Goal: Find contact information: Find contact information

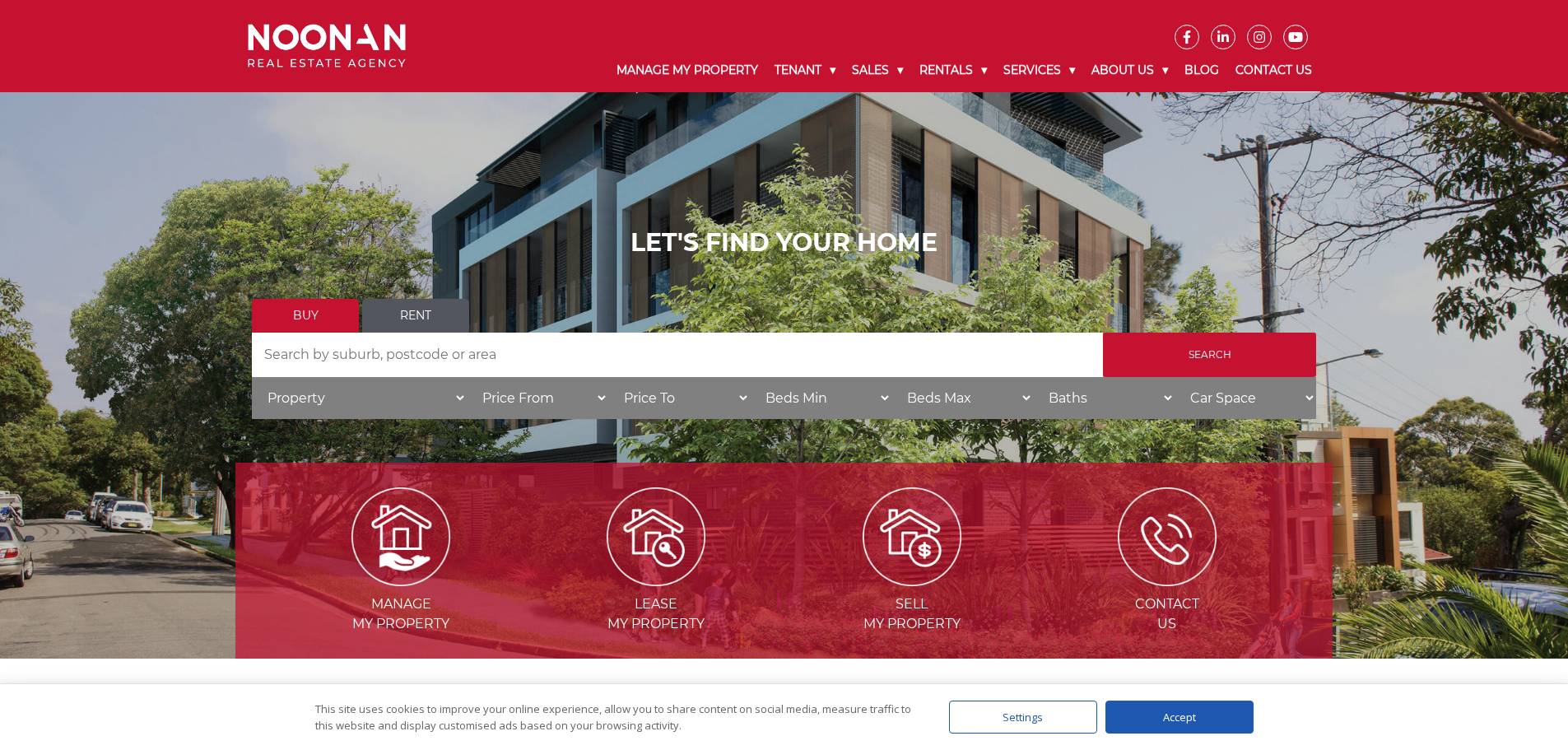
click at [1251, 72] on link "Contact Us" at bounding box center [1274, 71] width 93 height 43
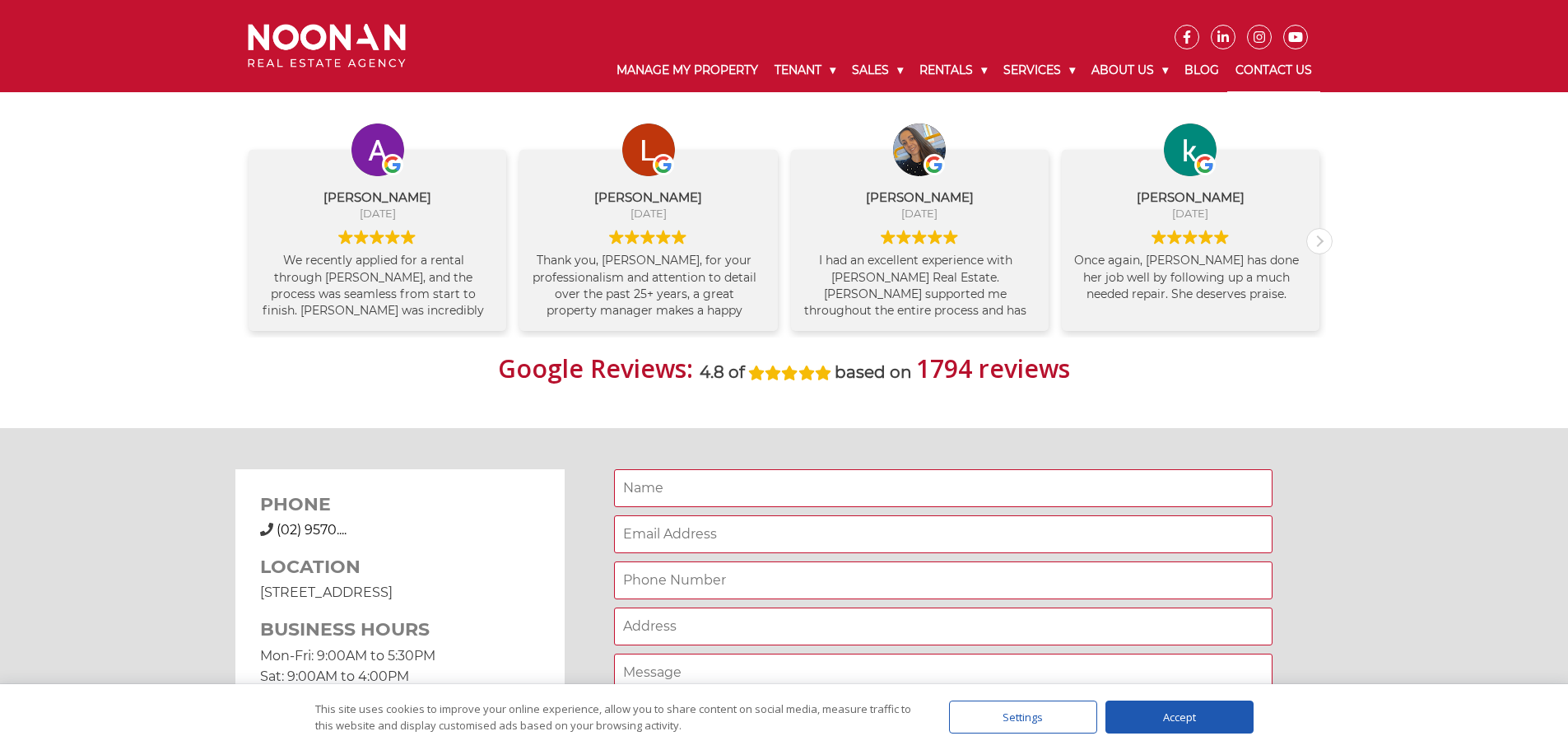
scroll to position [462, 0]
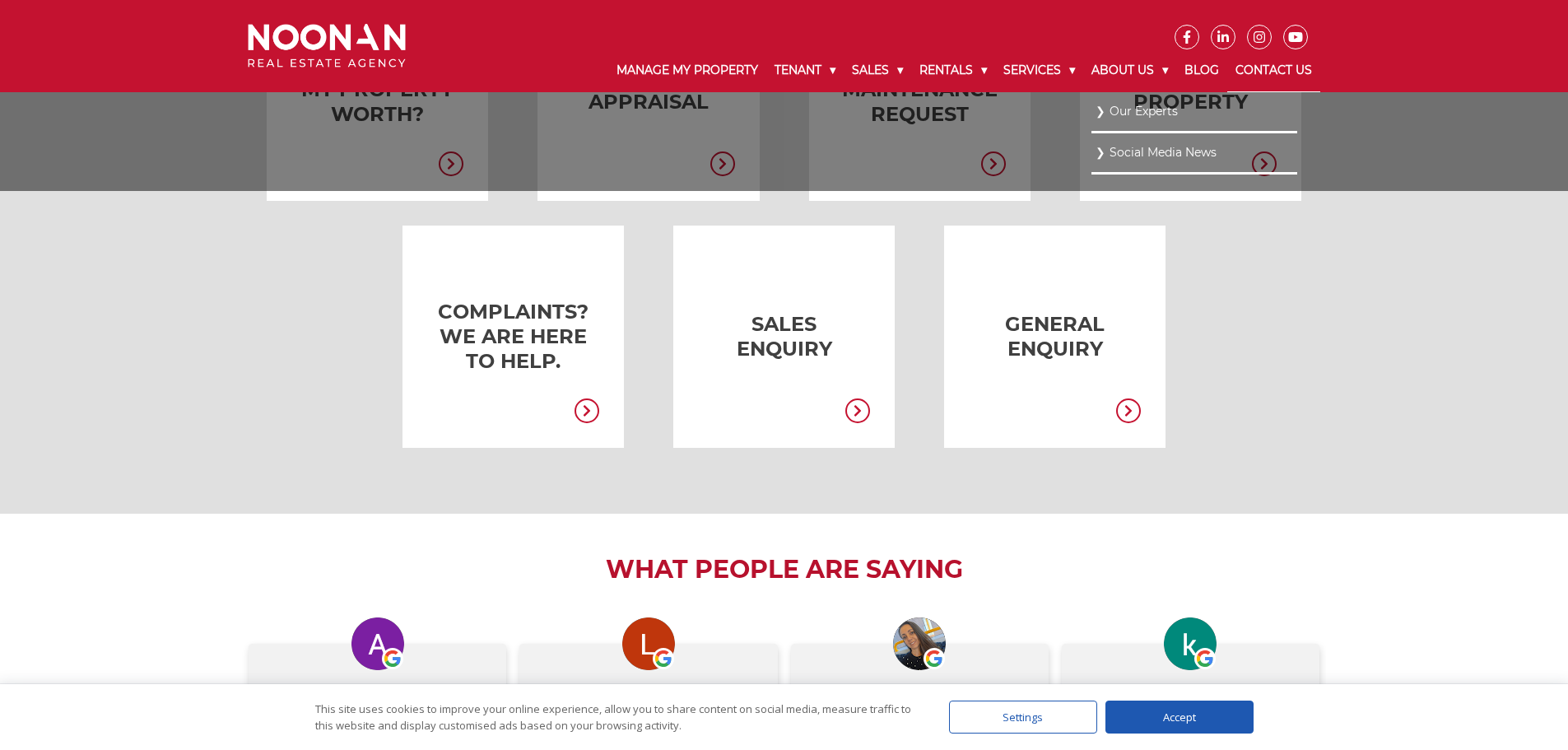
click at [1100, 110] on link "Our Experts" at bounding box center [1193, 112] width 197 height 22
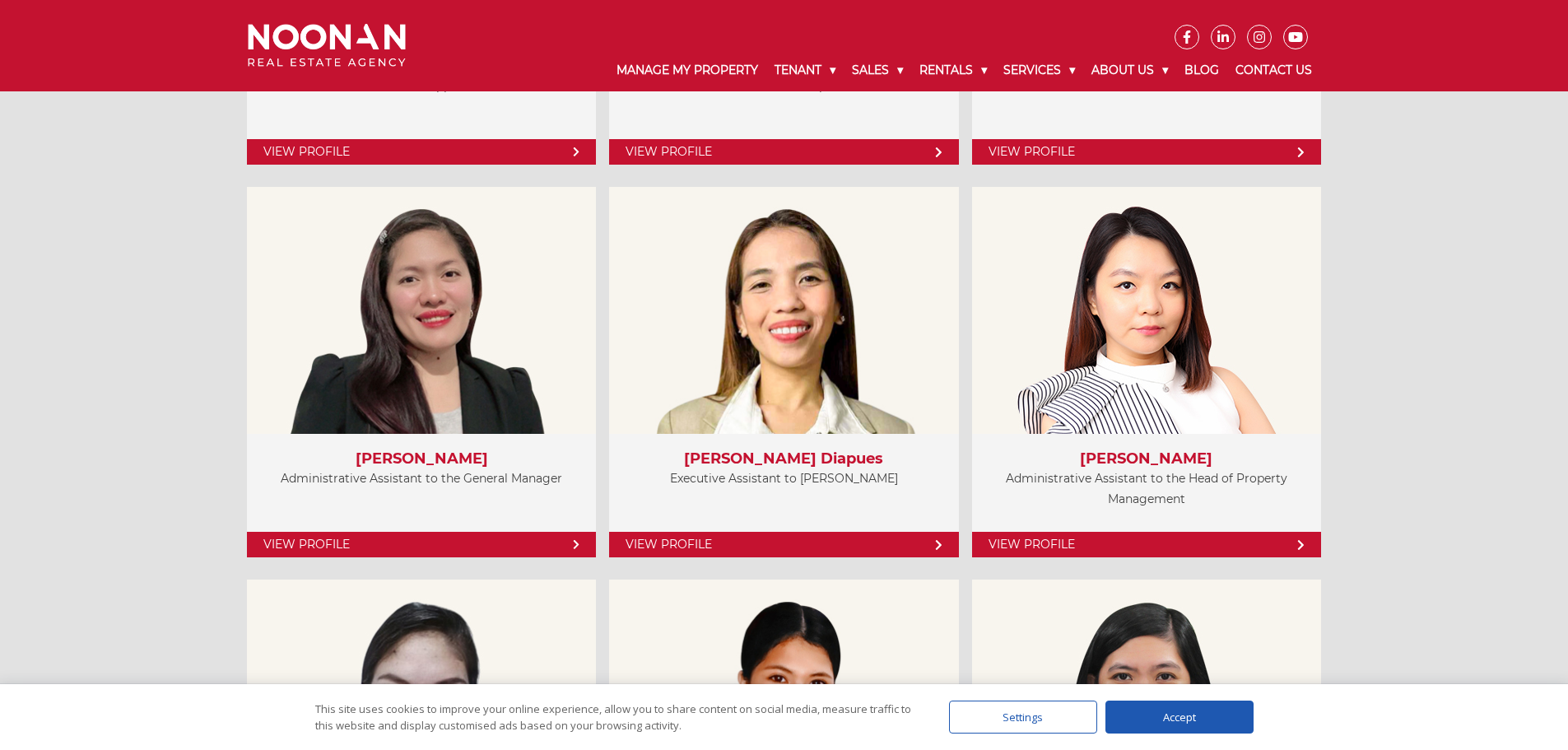
scroll to position [4012, 0]
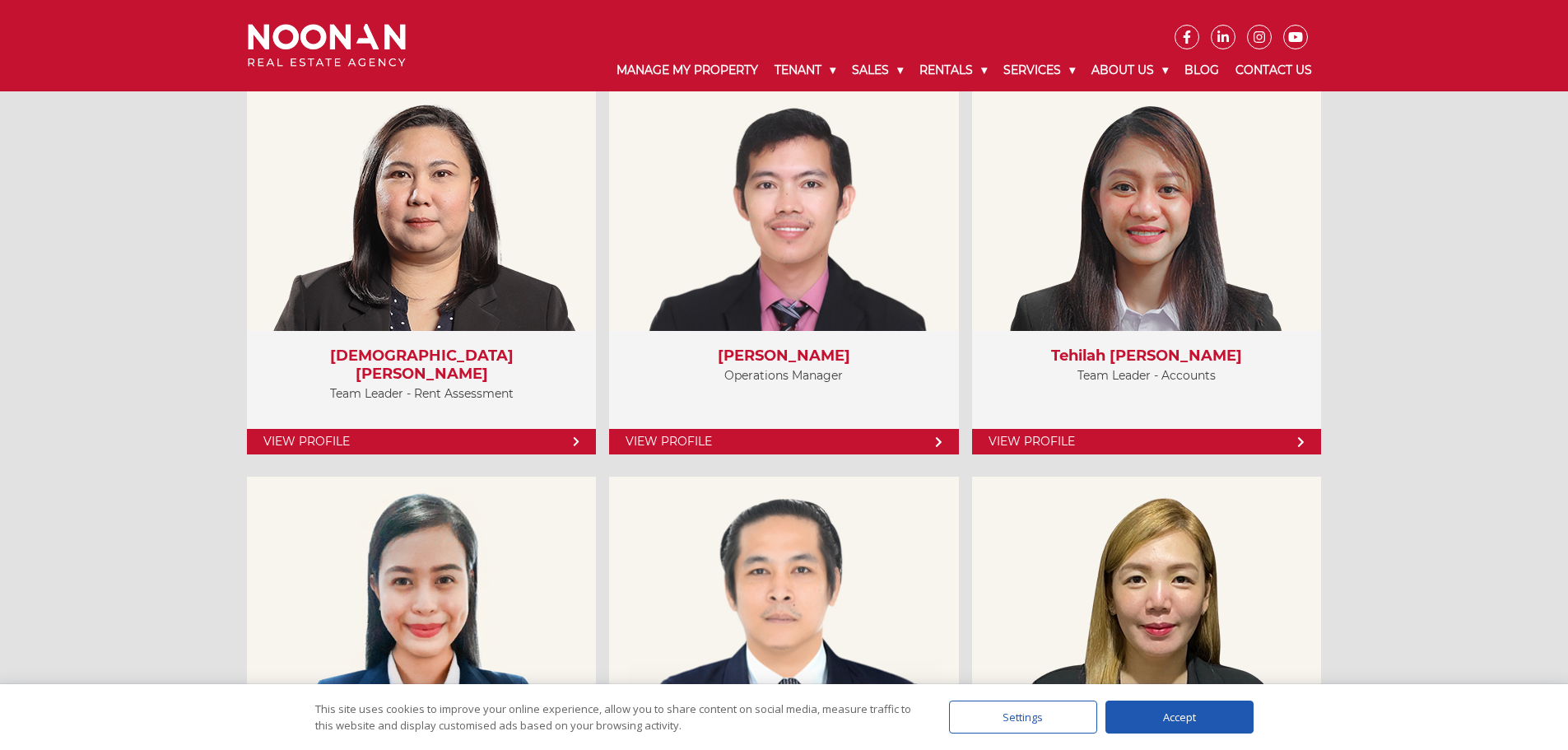
scroll to position [1799, 0]
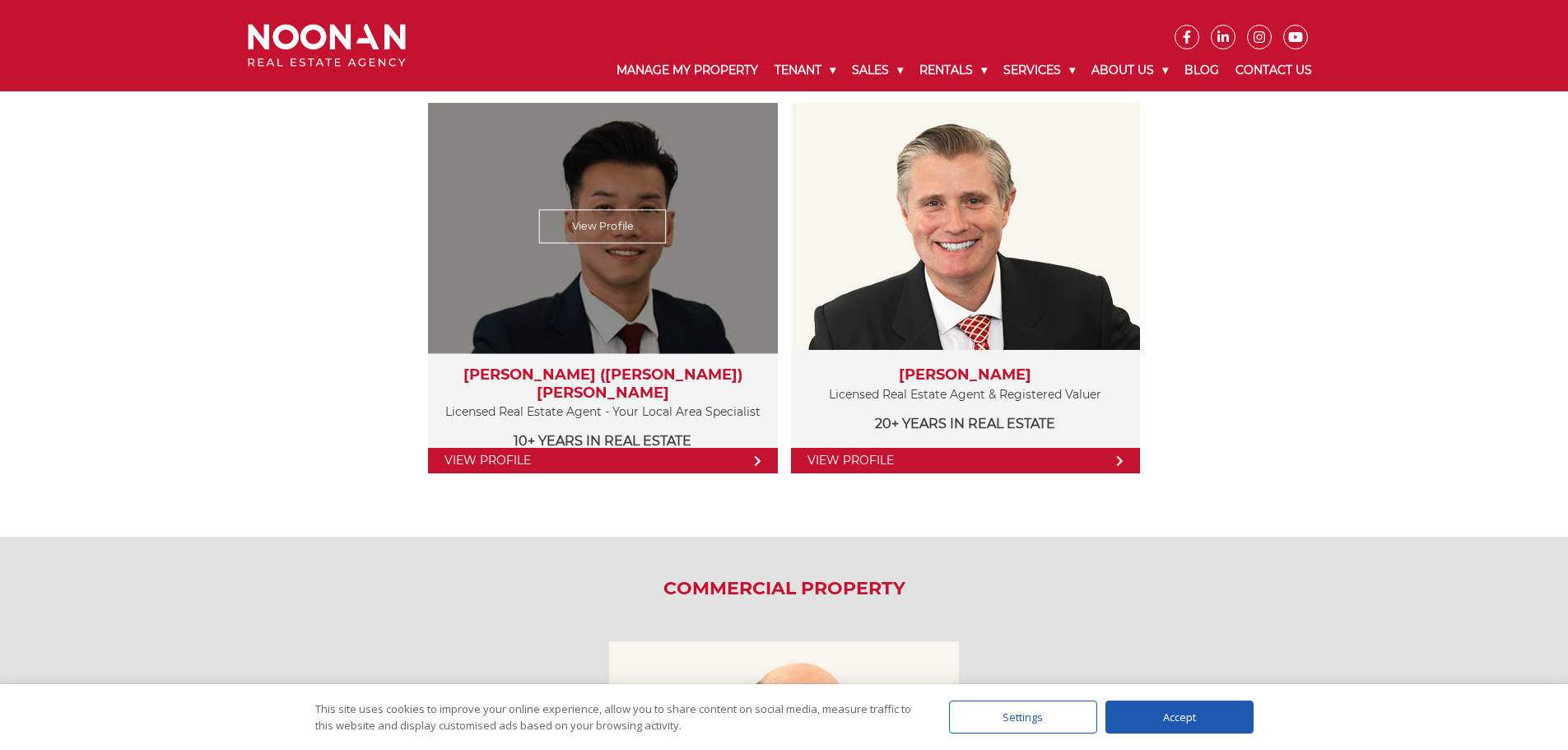
click at [582, 456] on link "View Profile" at bounding box center [602, 461] width 349 height 26
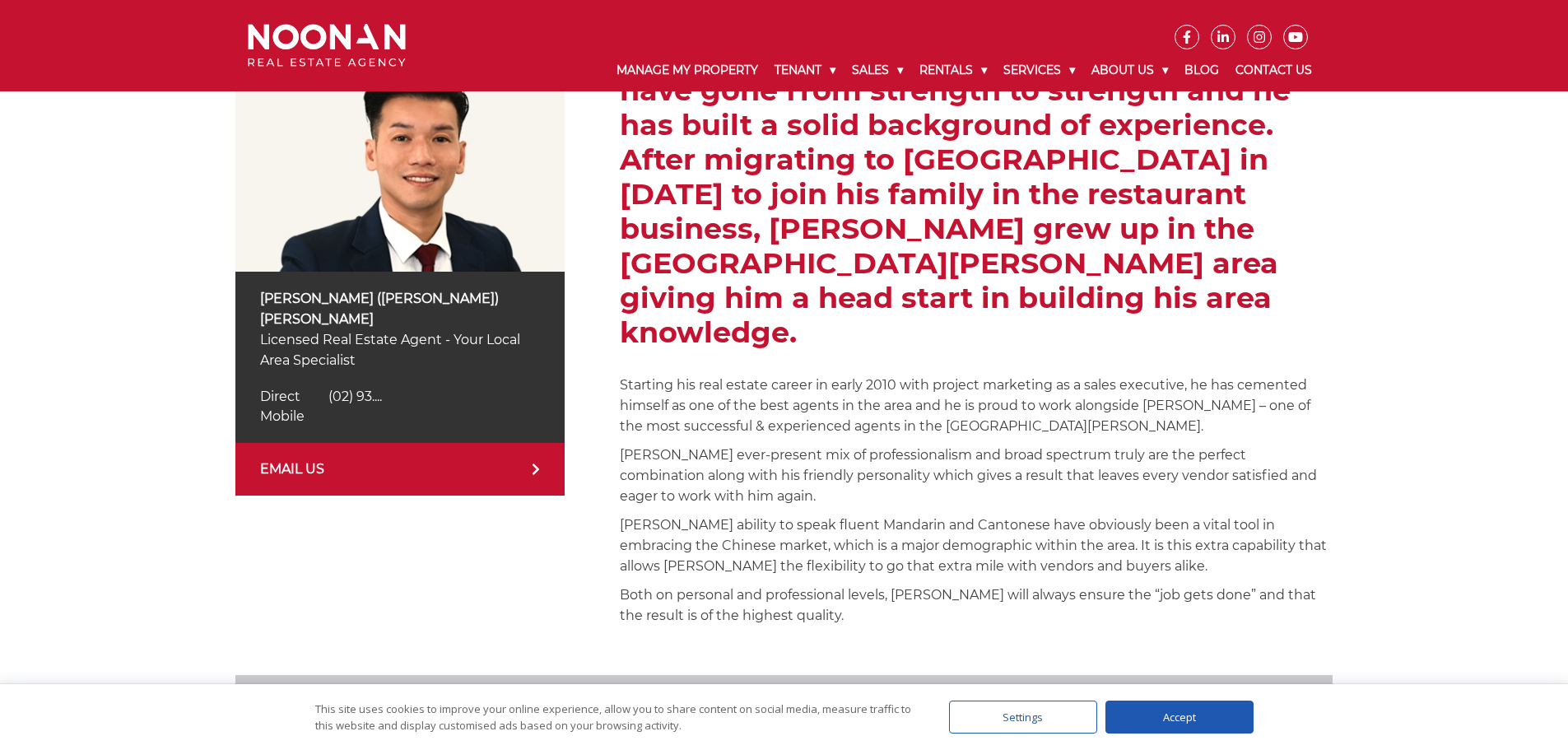
scroll to position [412, 0]
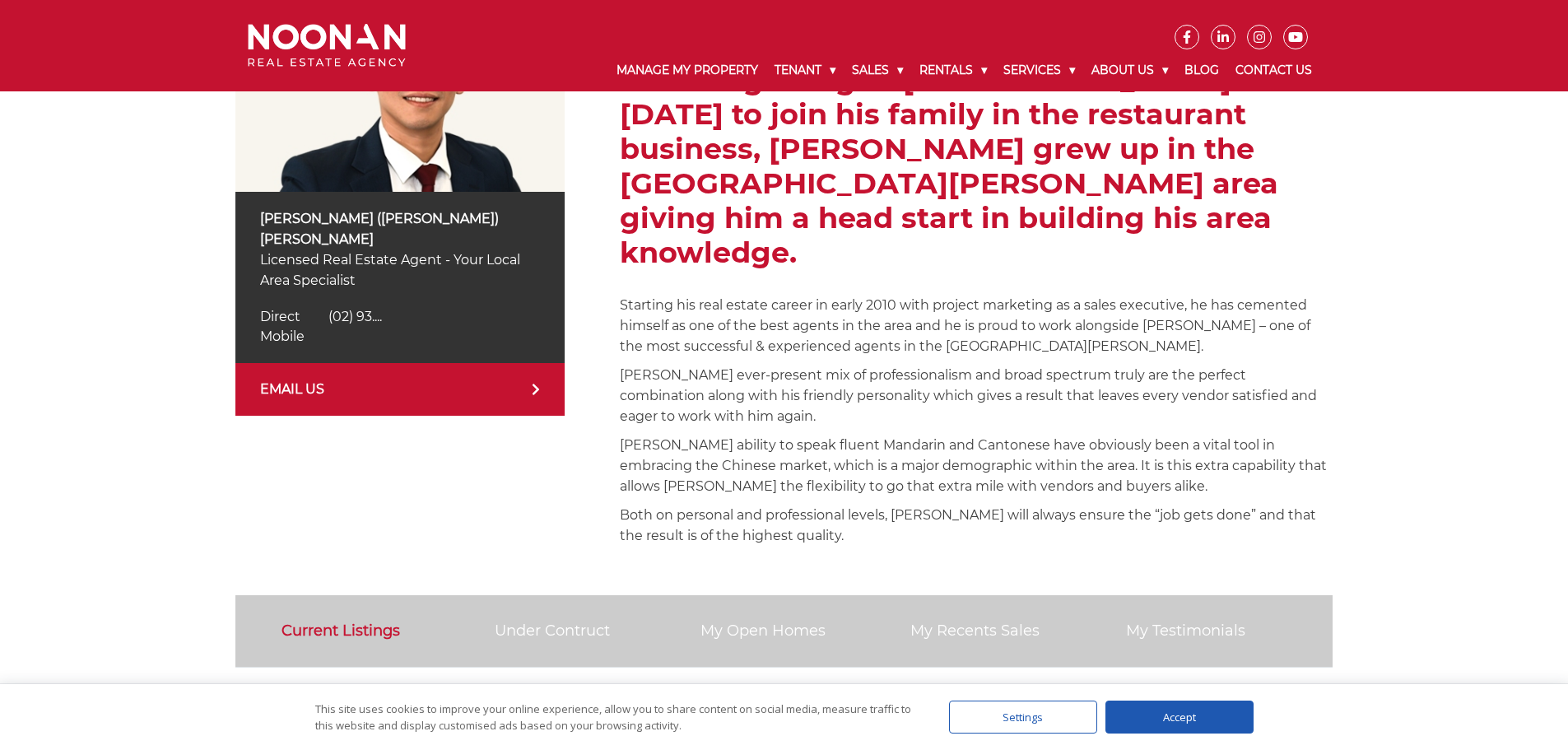
click at [346, 363] on link "EMAIL US" at bounding box center [400, 389] width 329 height 53
